Goal: Transaction & Acquisition: Purchase product/service

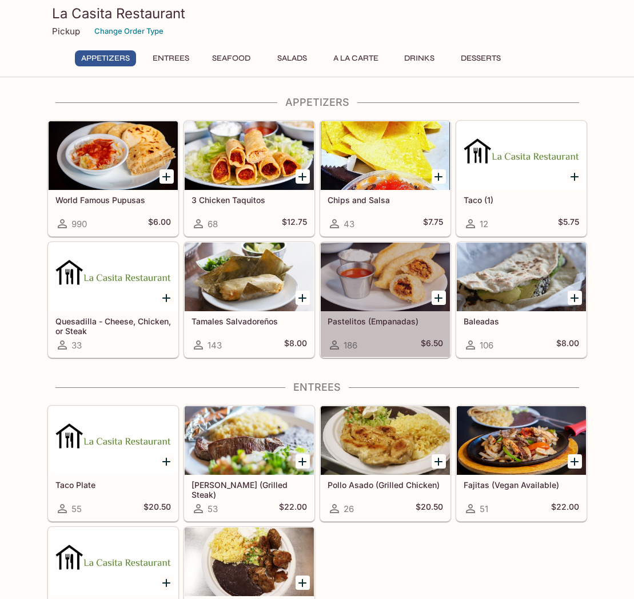
click at [345, 320] on h5 "Pastelitos (Empanadas)" at bounding box center [386, 321] width 116 height 10
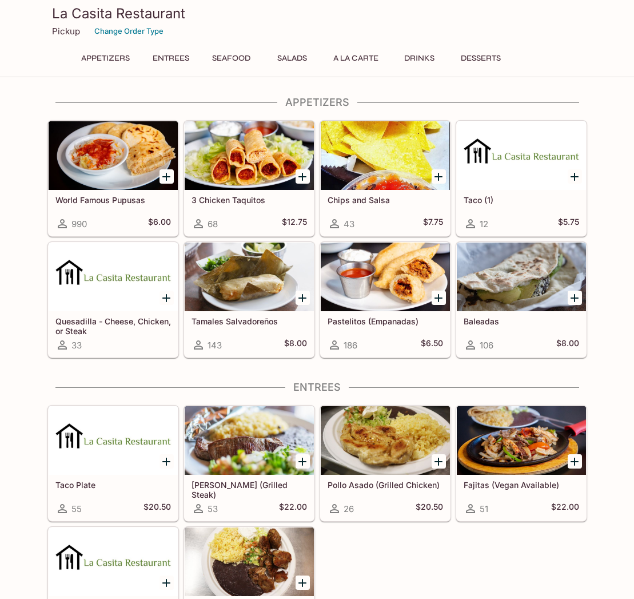
click at [473, 318] on h5 "Baleadas" at bounding box center [522, 321] width 116 height 10
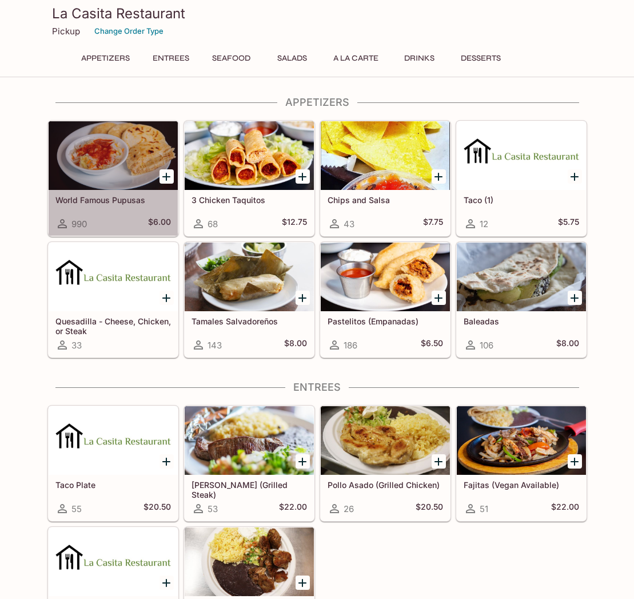
click at [146, 170] on div at bounding box center [113, 155] width 129 height 69
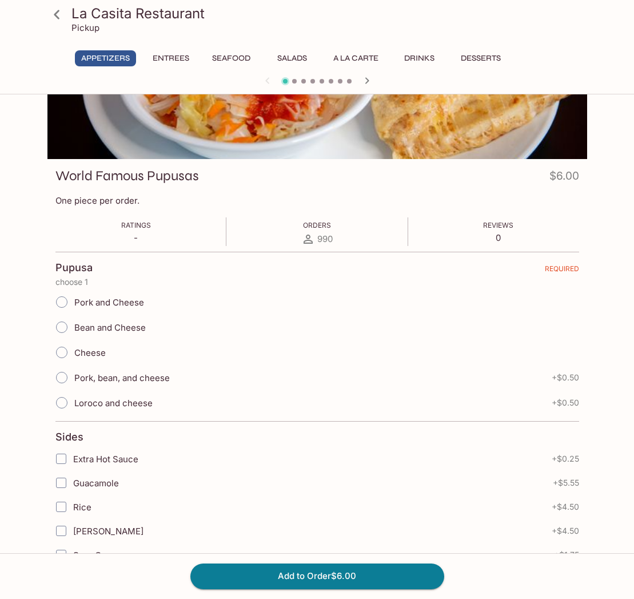
scroll to position [94, 0]
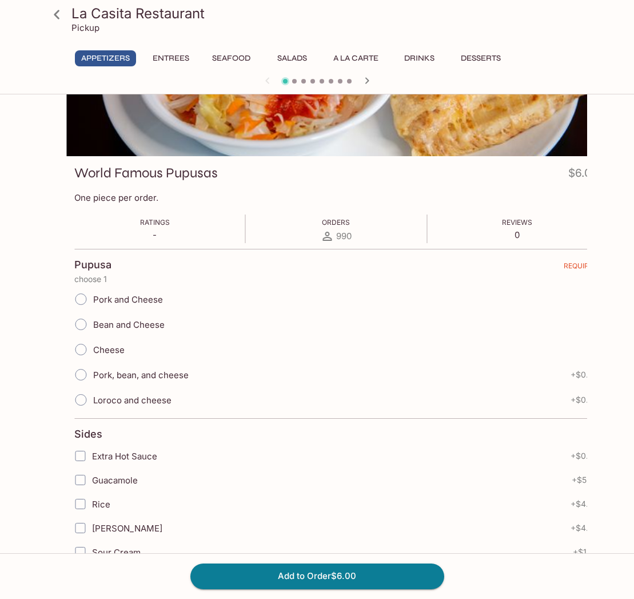
click at [138, 402] on span "Loroco and cheese" at bounding box center [132, 400] width 78 height 11
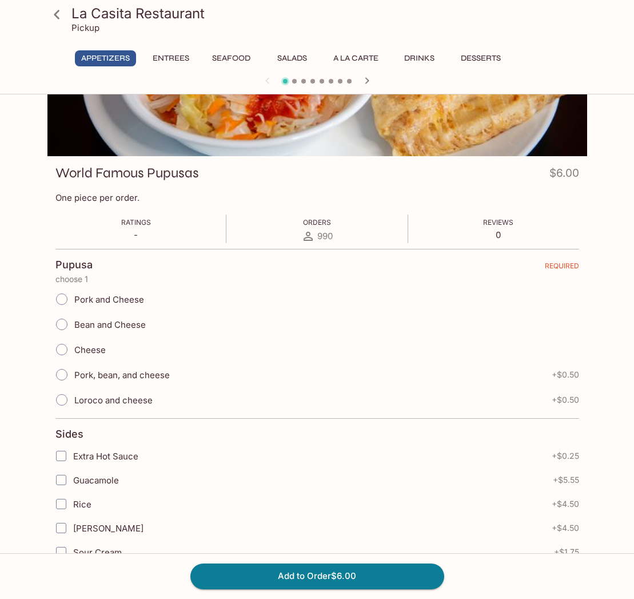
scroll to position [0, 0]
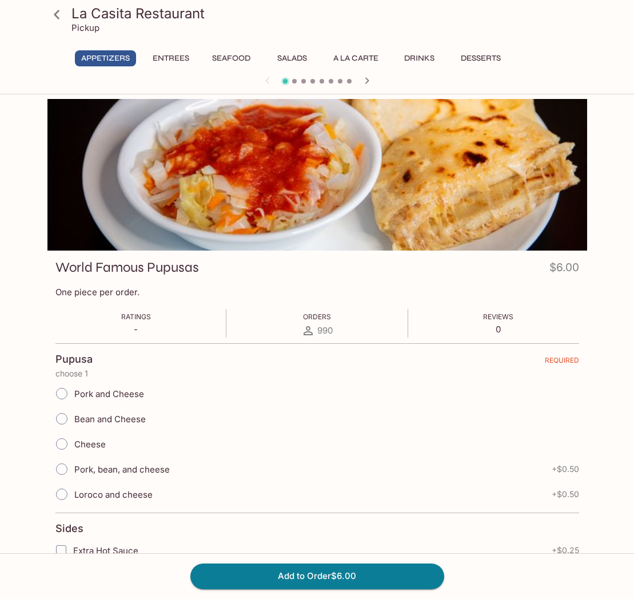
click at [62, 16] on icon at bounding box center [57, 15] width 20 height 20
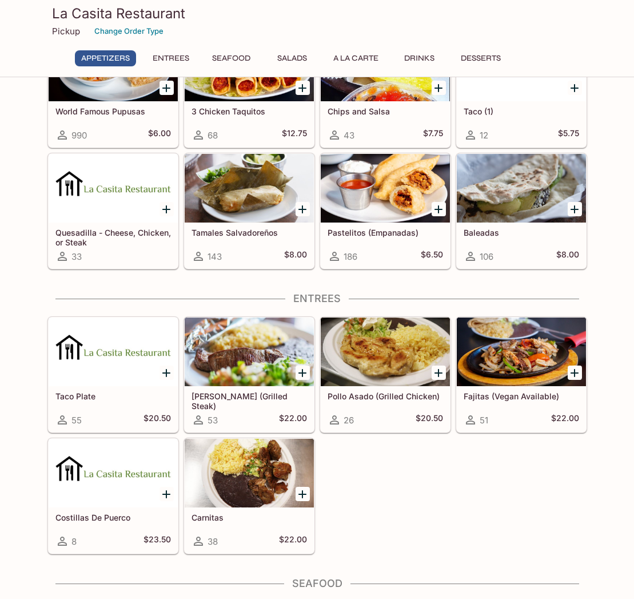
scroll to position [211, 0]
